Goal: Find specific page/section: Find specific page/section

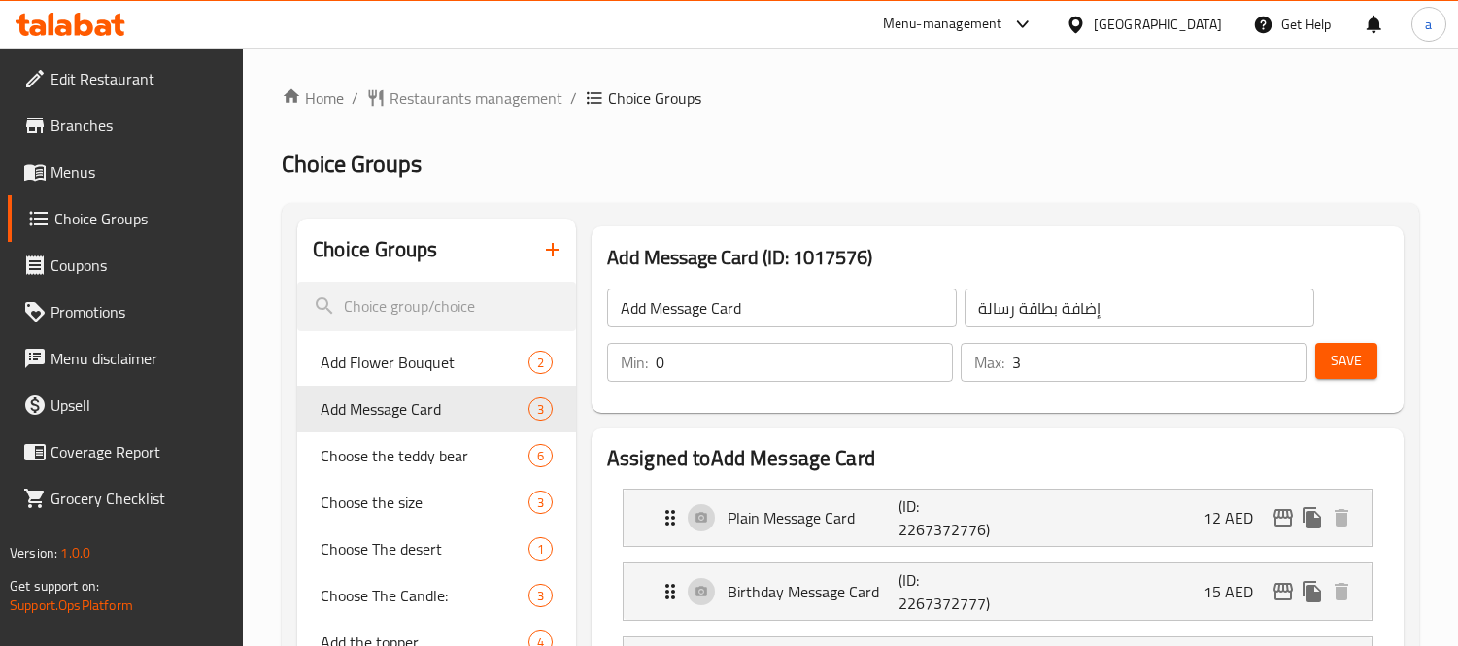
scroll to position [216, 0]
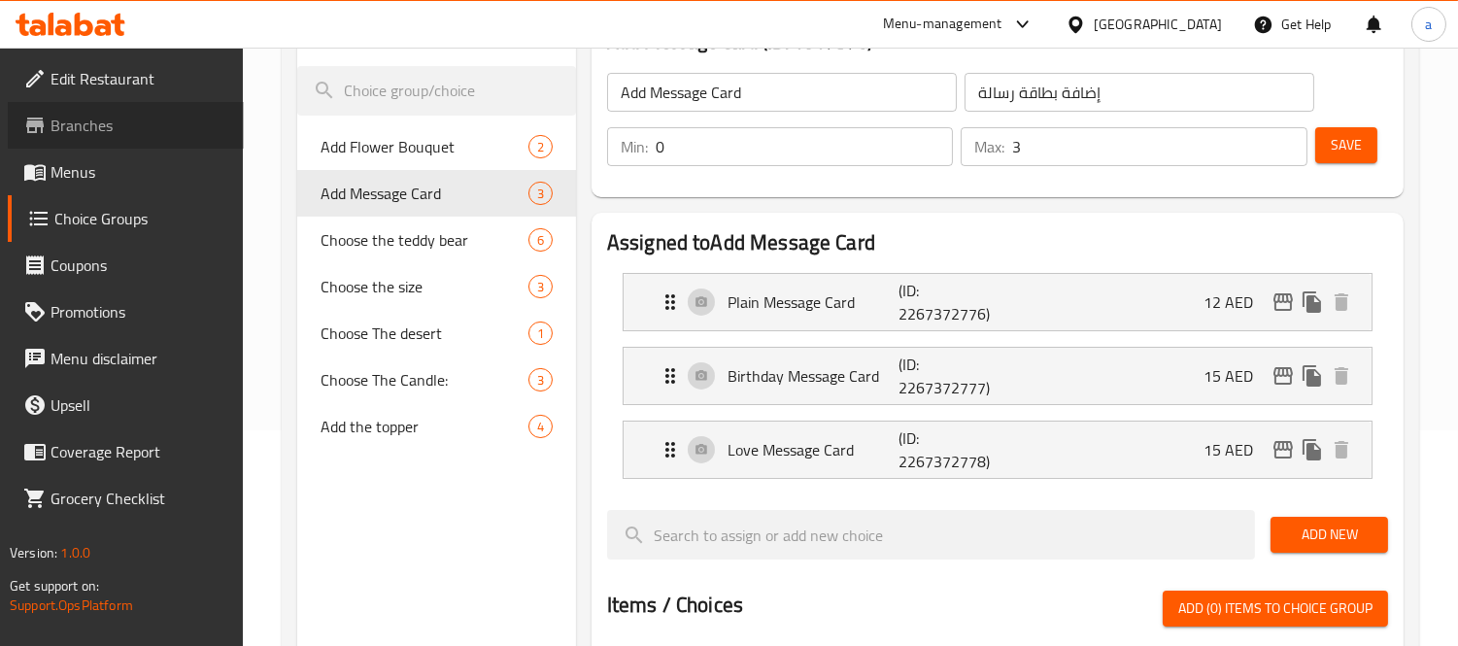
click at [85, 120] on span "Branches" at bounding box center [140, 125] width 178 height 23
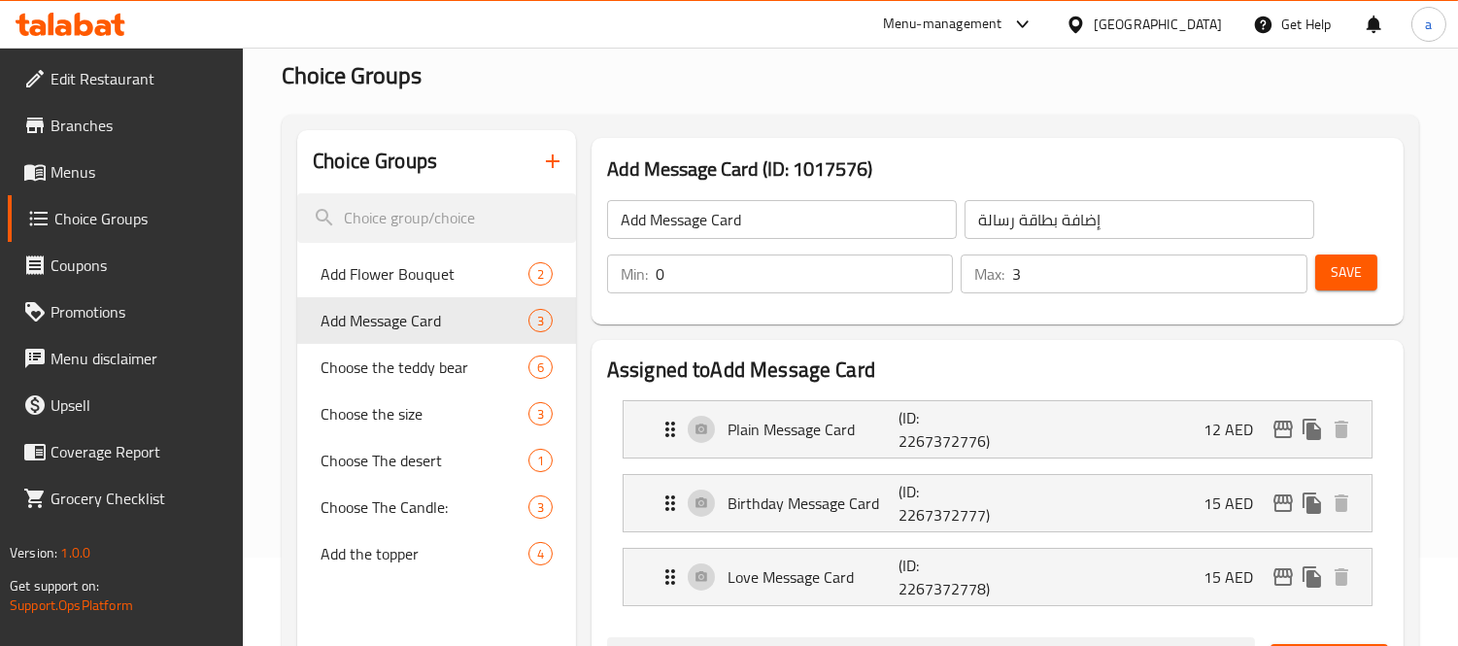
scroll to position [0, 0]
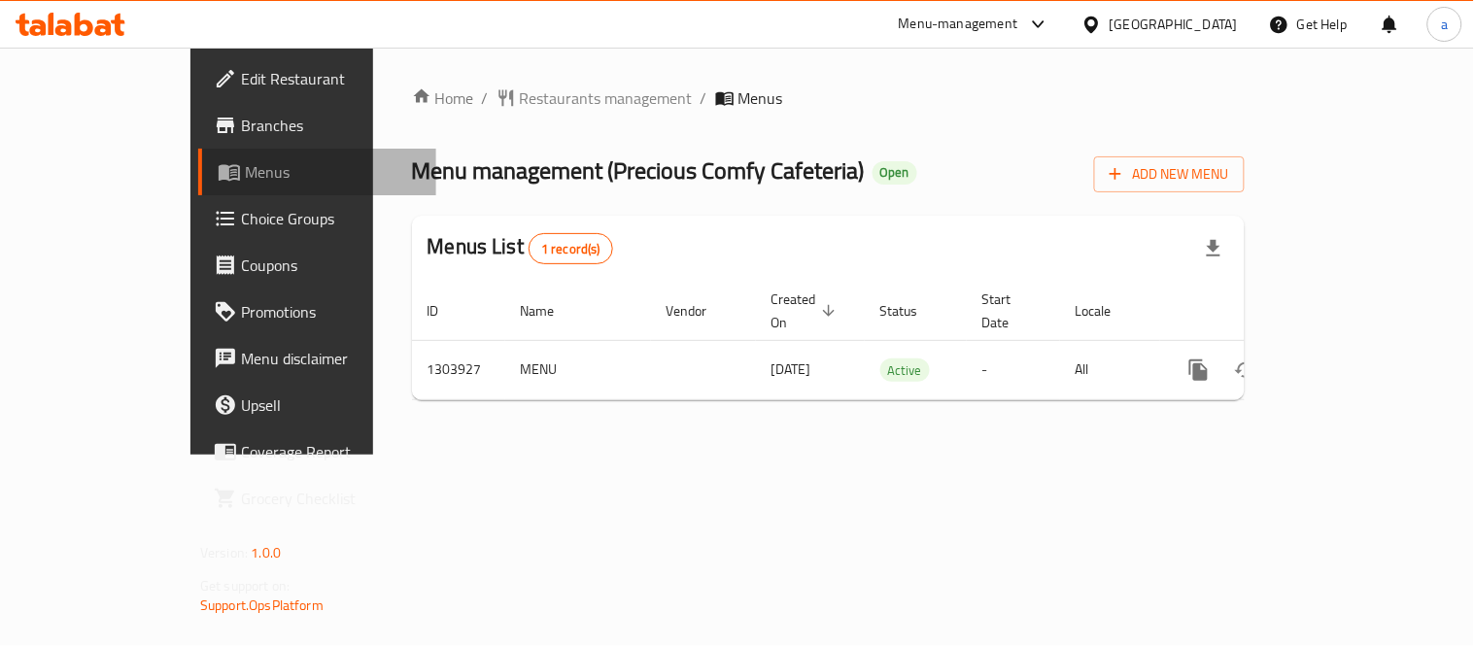
click at [218, 161] on icon at bounding box center [229, 171] width 23 height 23
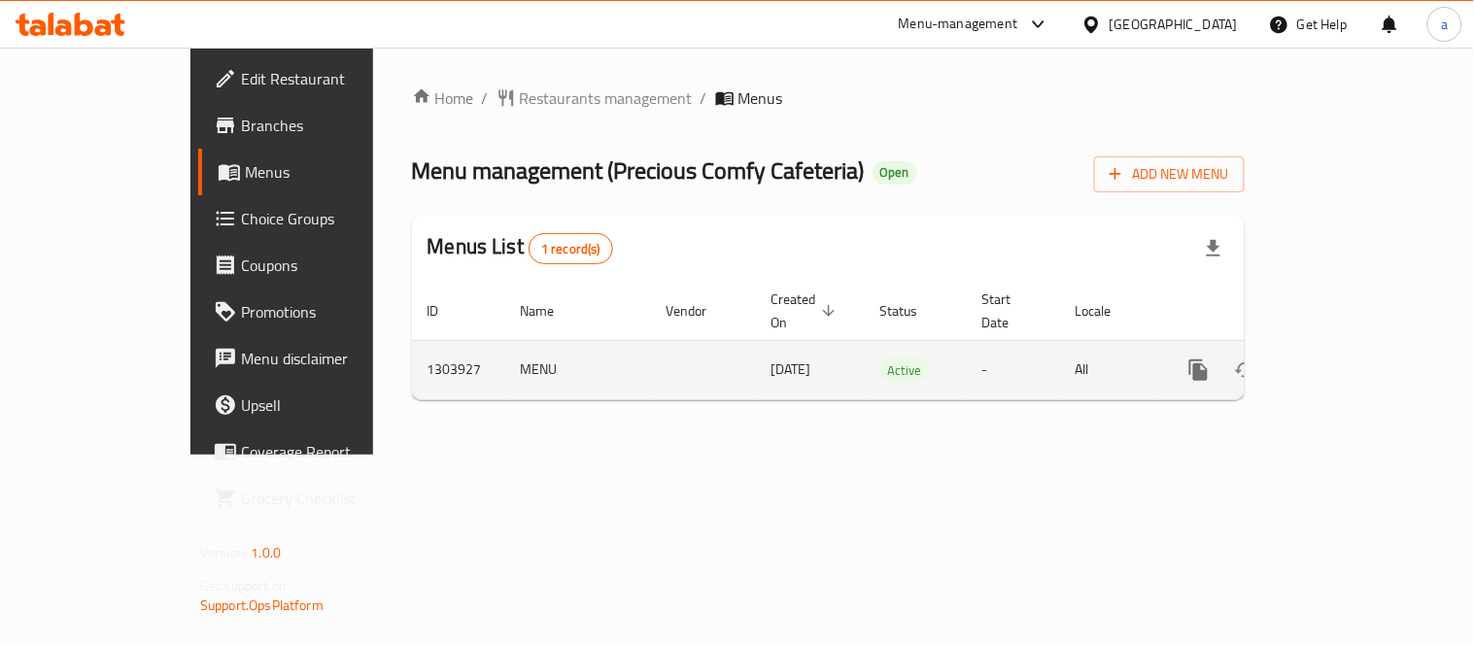
click at [505, 344] on td "MENU" at bounding box center [578, 369] width 146 height 59
click at [412, 347] on td "1303927" at bounding box center [458, 369] width 93 height 59
